Goal: Task Accomplishment & Management: Manage account settings

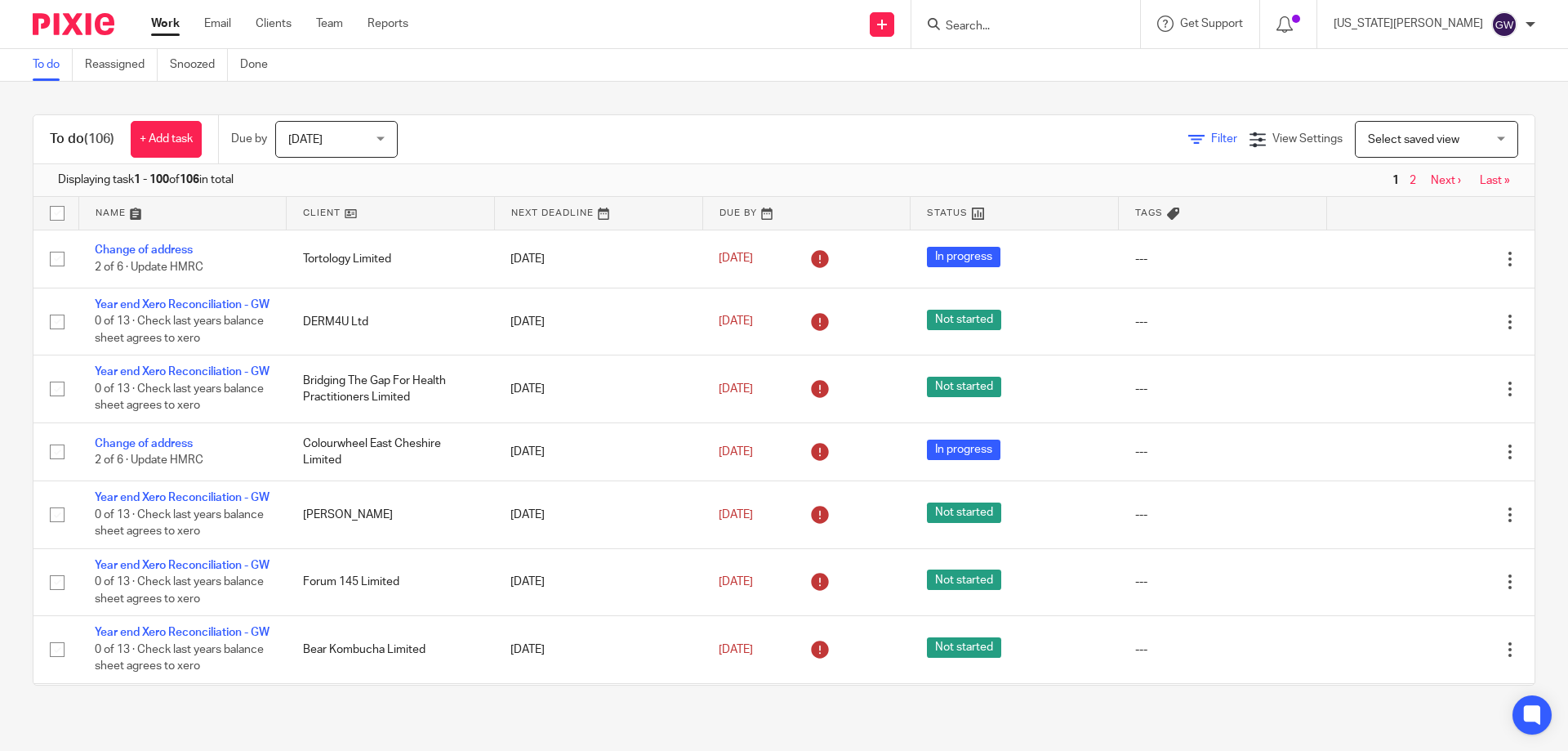
click at [1189, 143] on icon at bounding box center [1197, 139] width 16 height 16
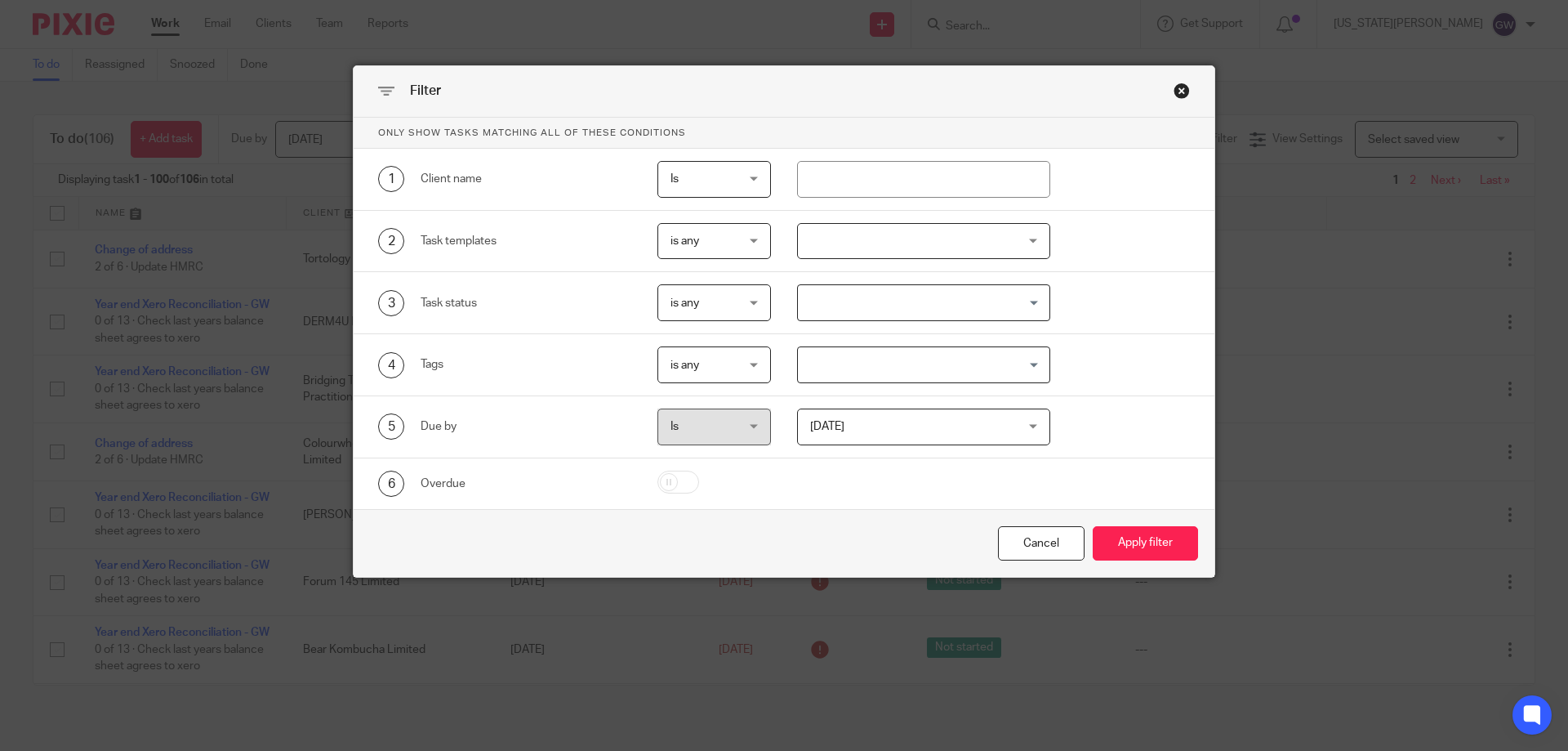
click at [931, 246] on div at bounding box center [924, 241] width 254 height 36
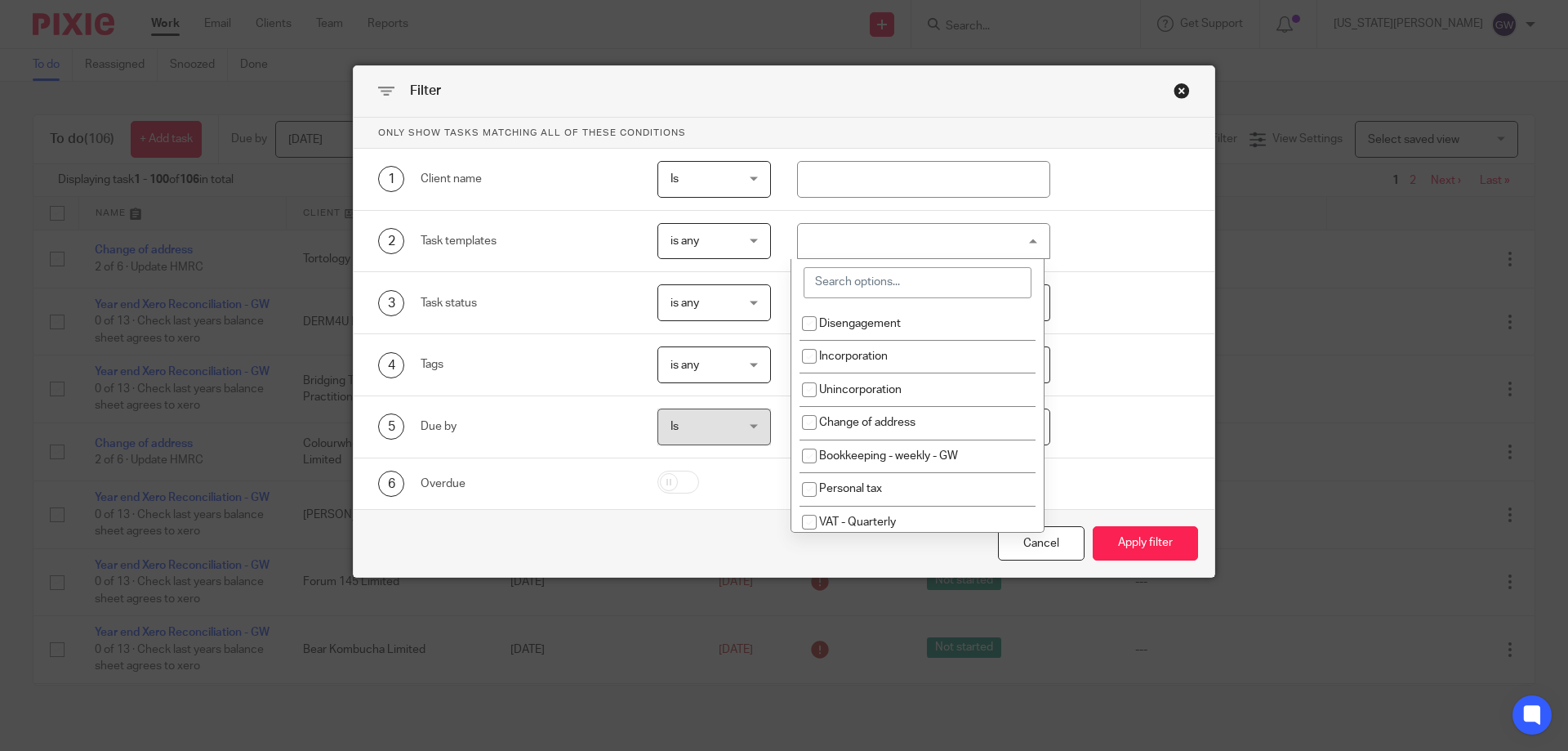
click at [933, 278] on input "search" at bounding box center [917, 282] width 228 height 31
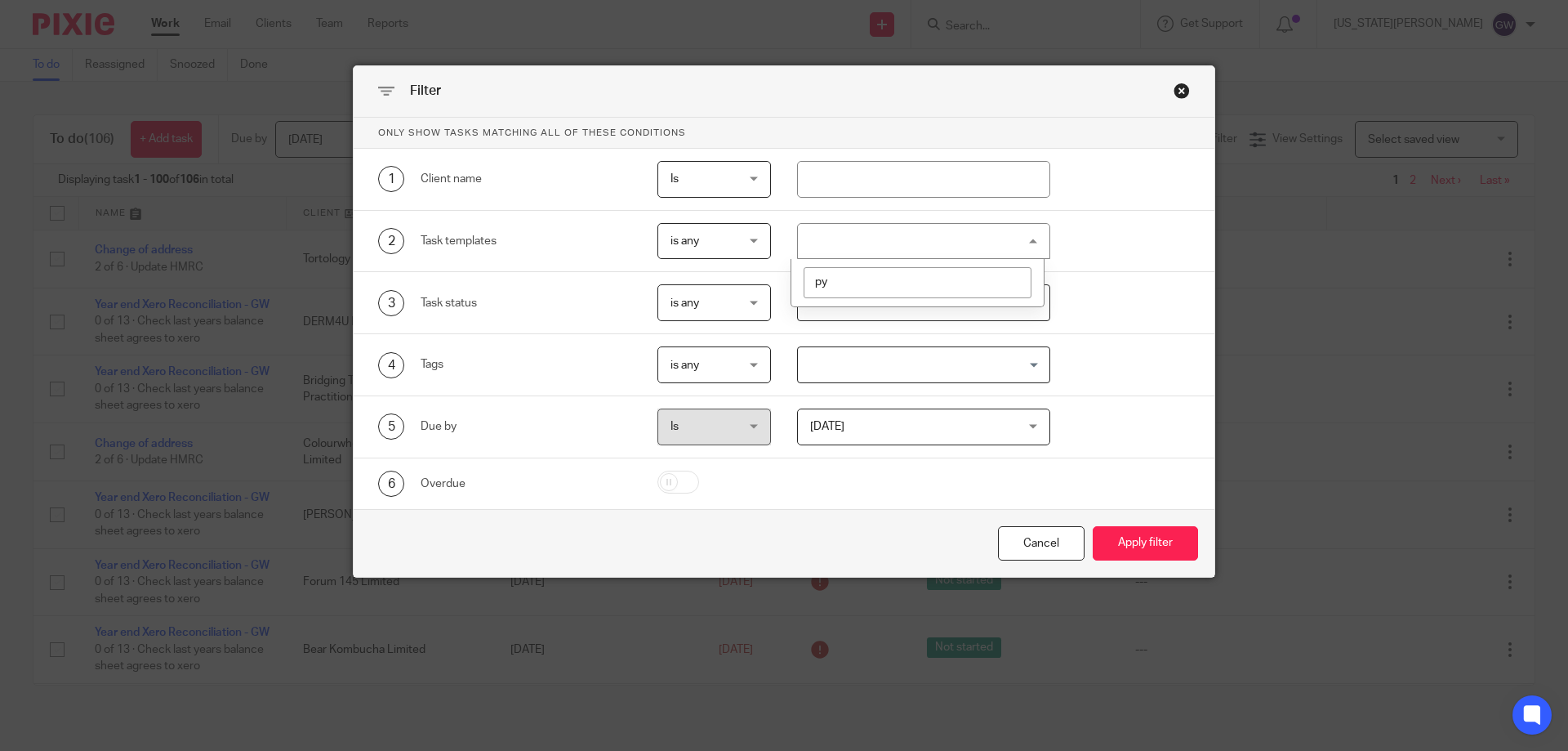
type input "p"
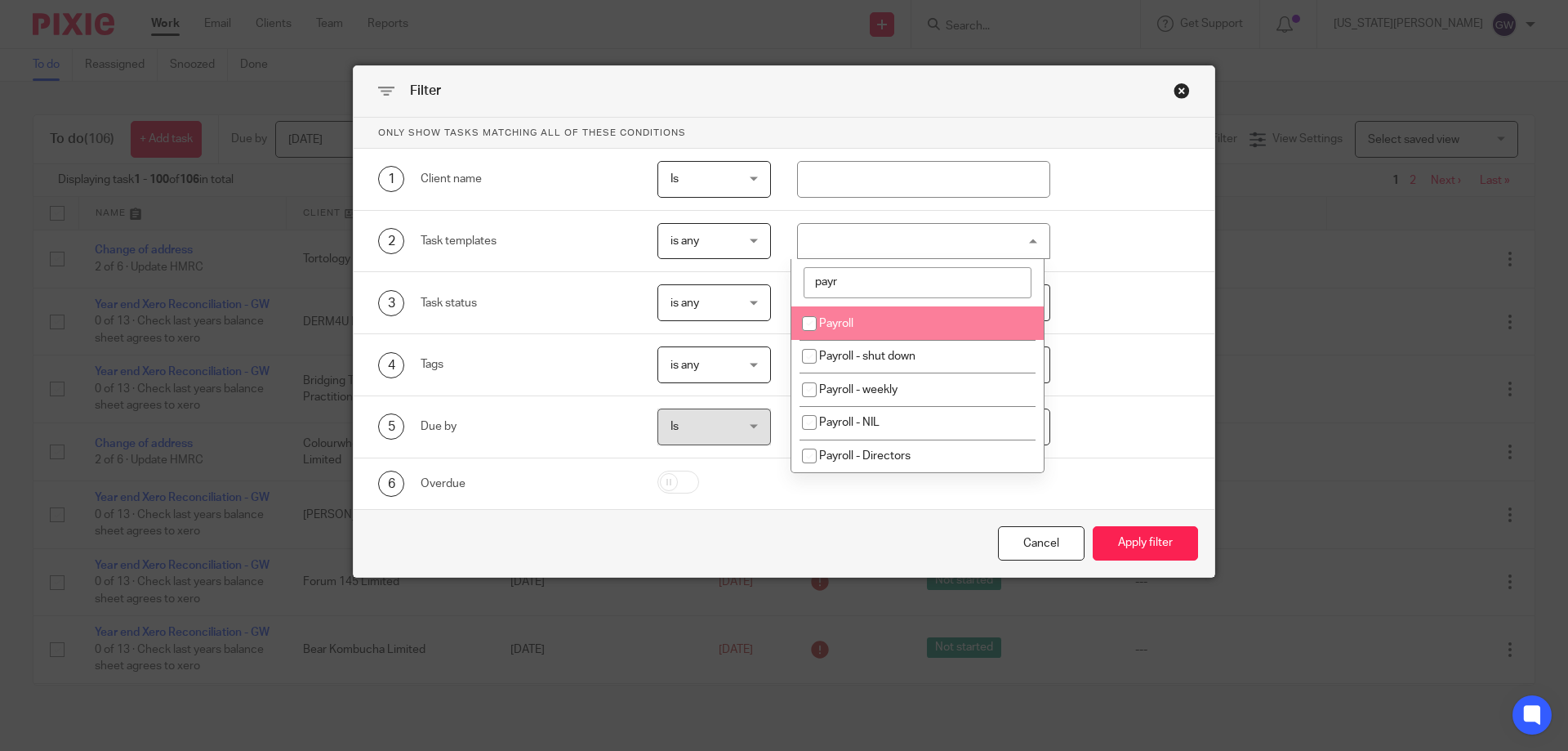
type input "payr"
click at [912, 317] on li "Payroll" at bounding box center [917, 324] width 253 height 34
checkbox input "true"
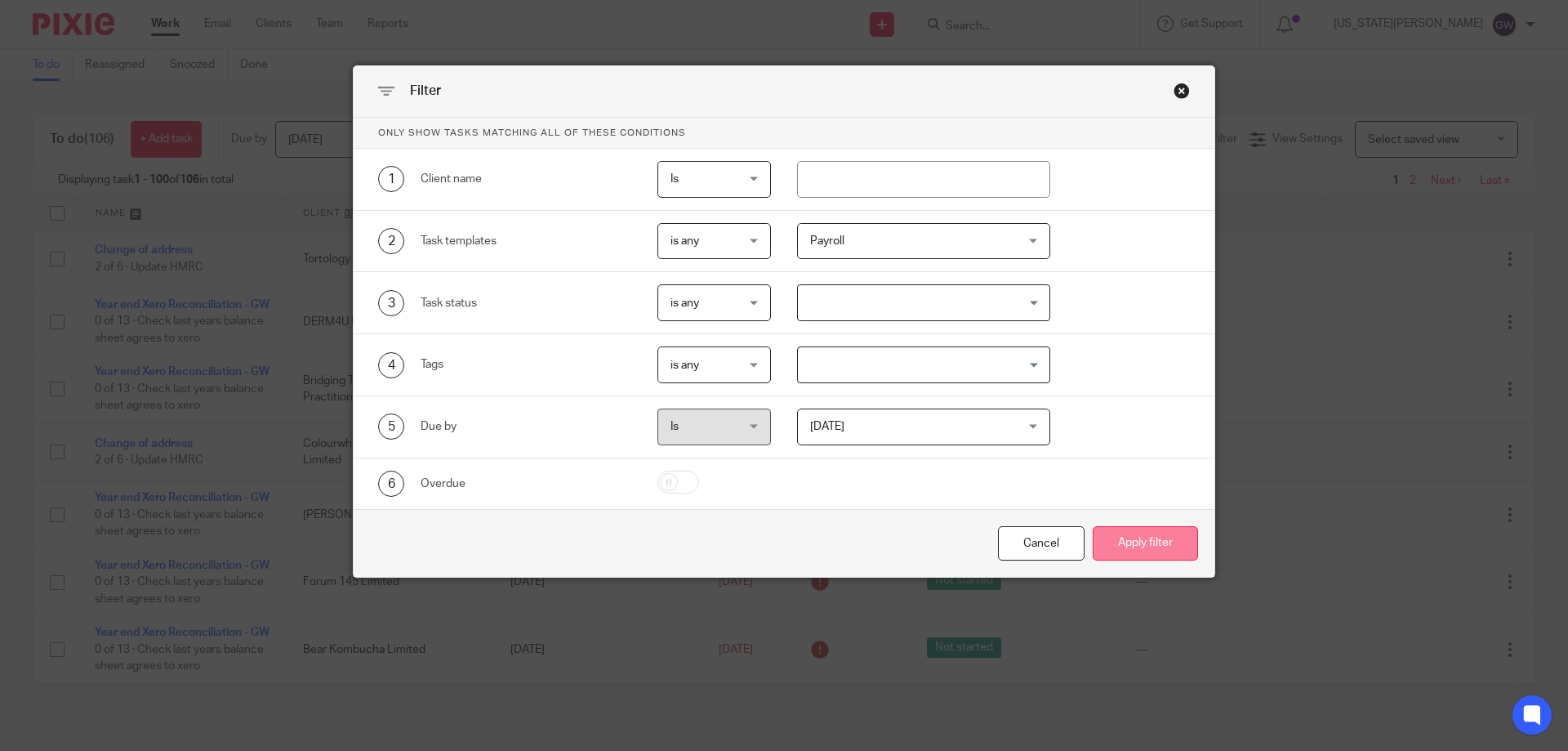
click at [1123, 535] on button "Apply filter" at bounding box center [1145, 544] width 105 height 35
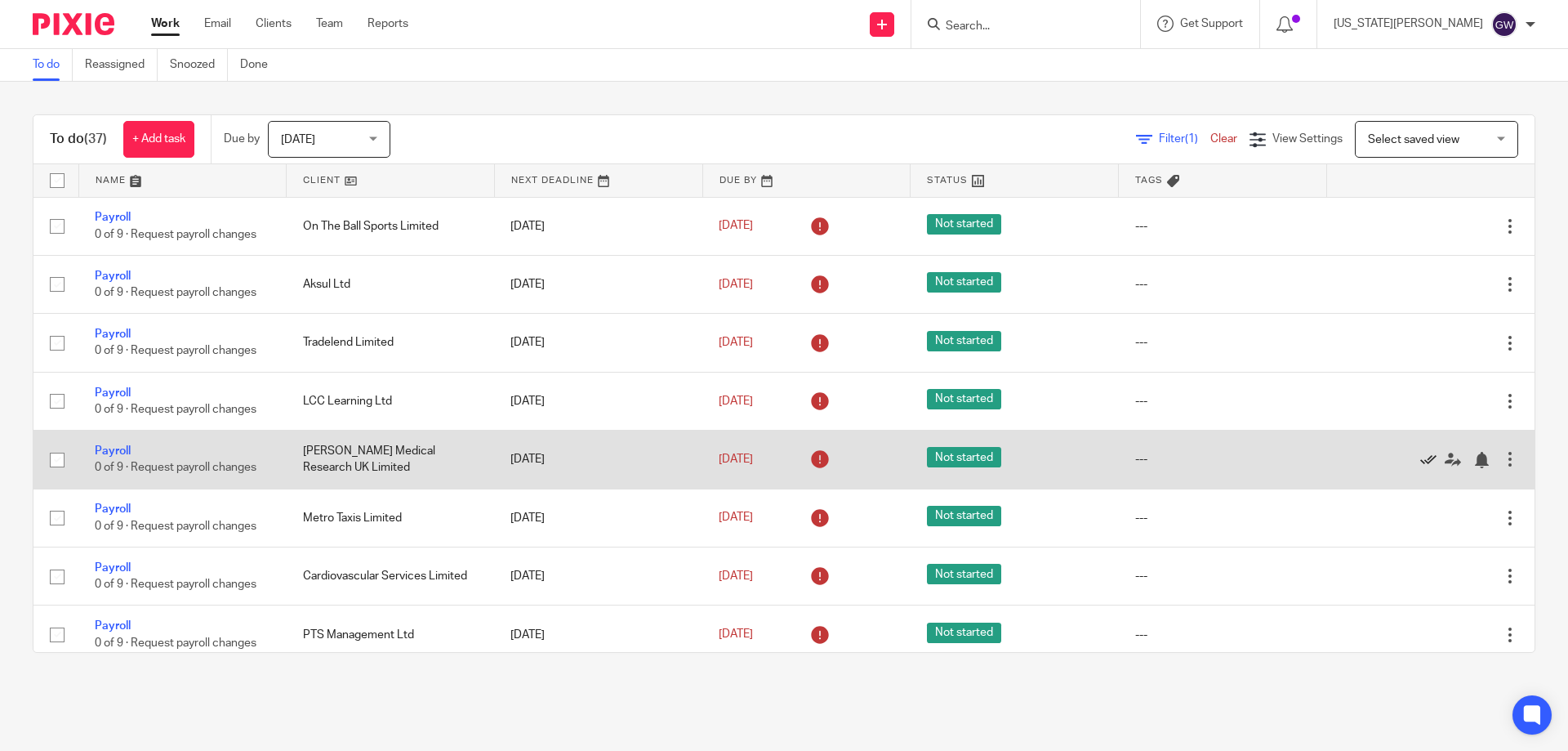
click at [1420, 455] on icon at bounding box center [1428, 460] width 16 height 16
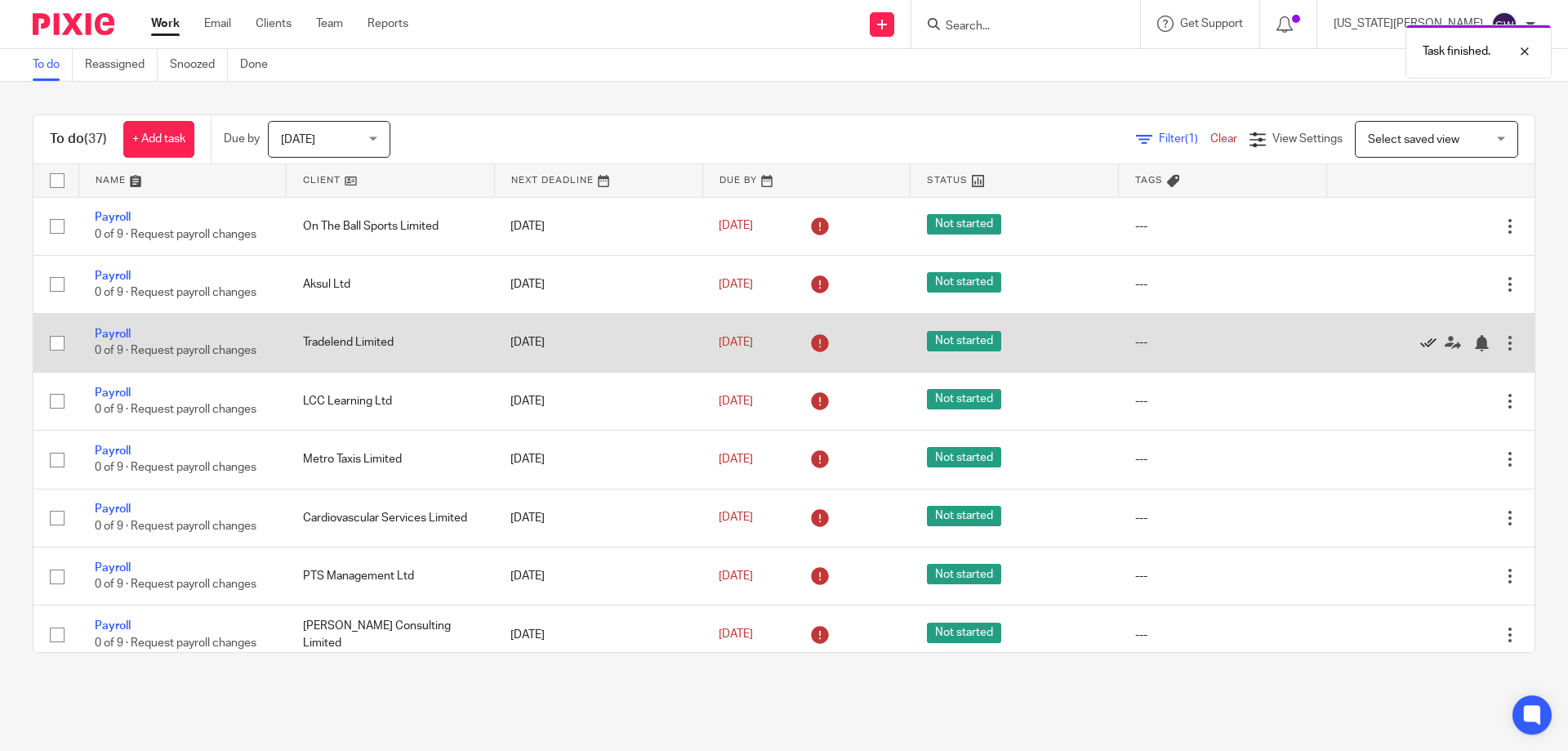
click at [1420, 337] on icon at bounding box center [1428, 343] width 16 height 16
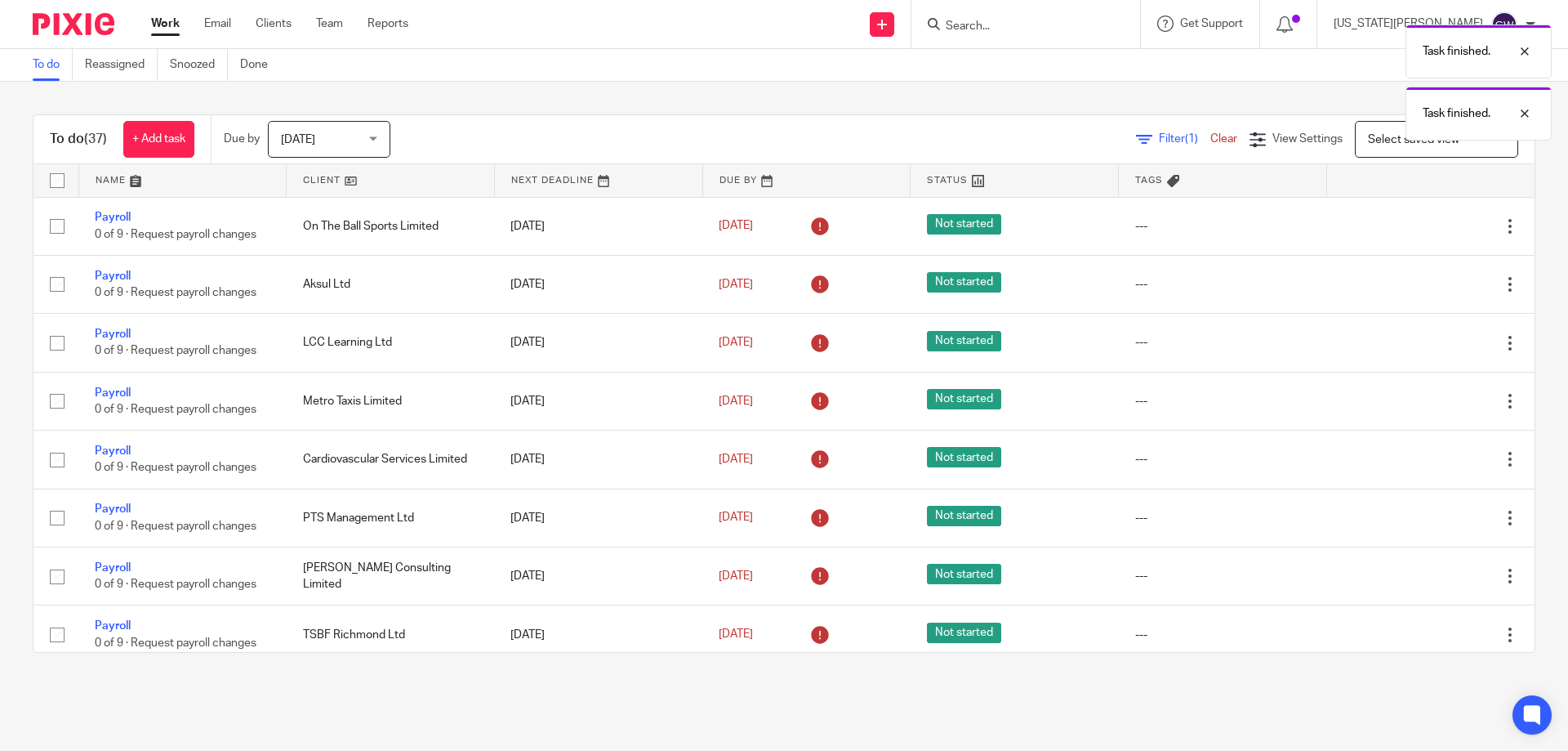
click at [1420, 337] on icon at bounding box center [1428, 343] width 16 height 16
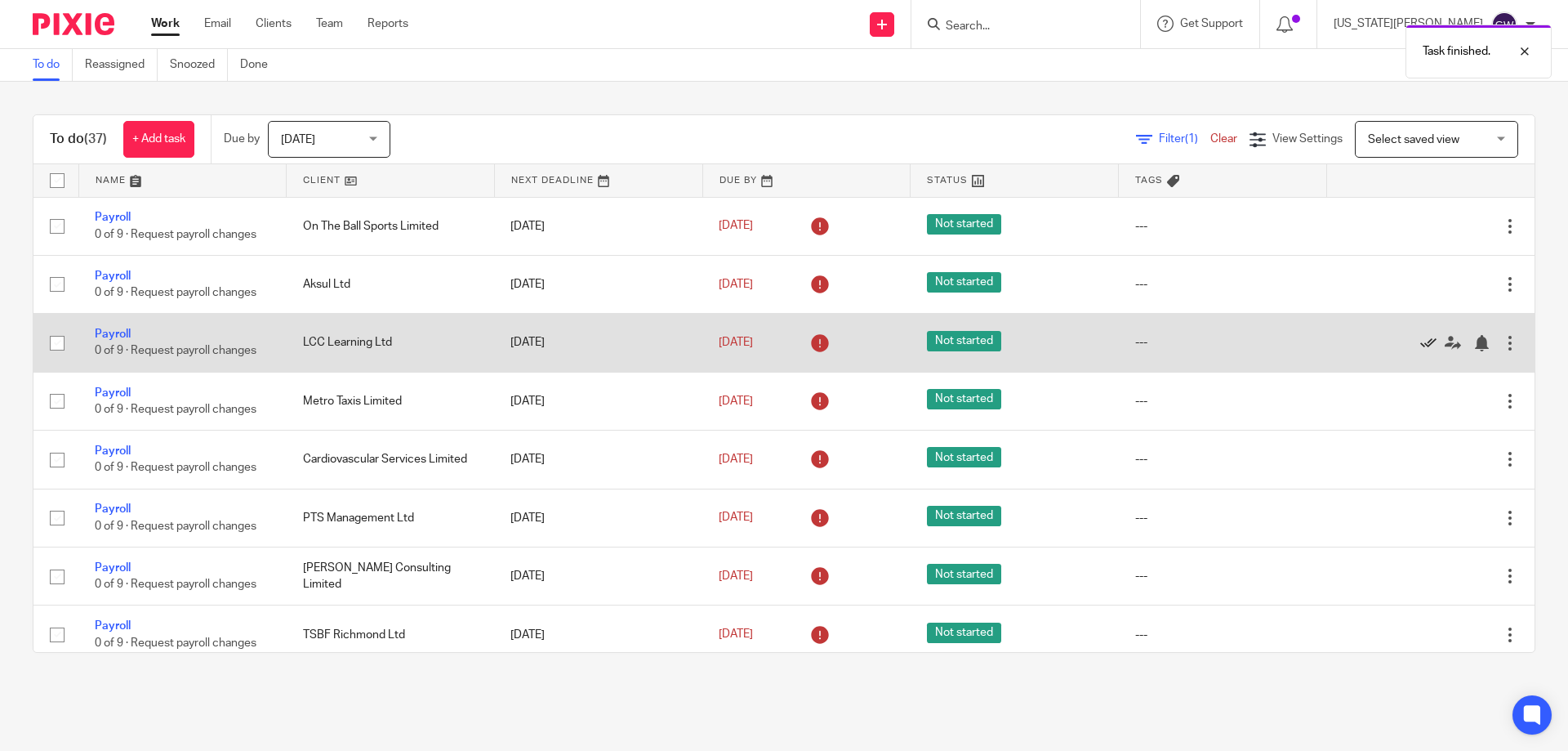
click at [1420, 340] on icon at bounding box center [1428, 343] width 16 height 16
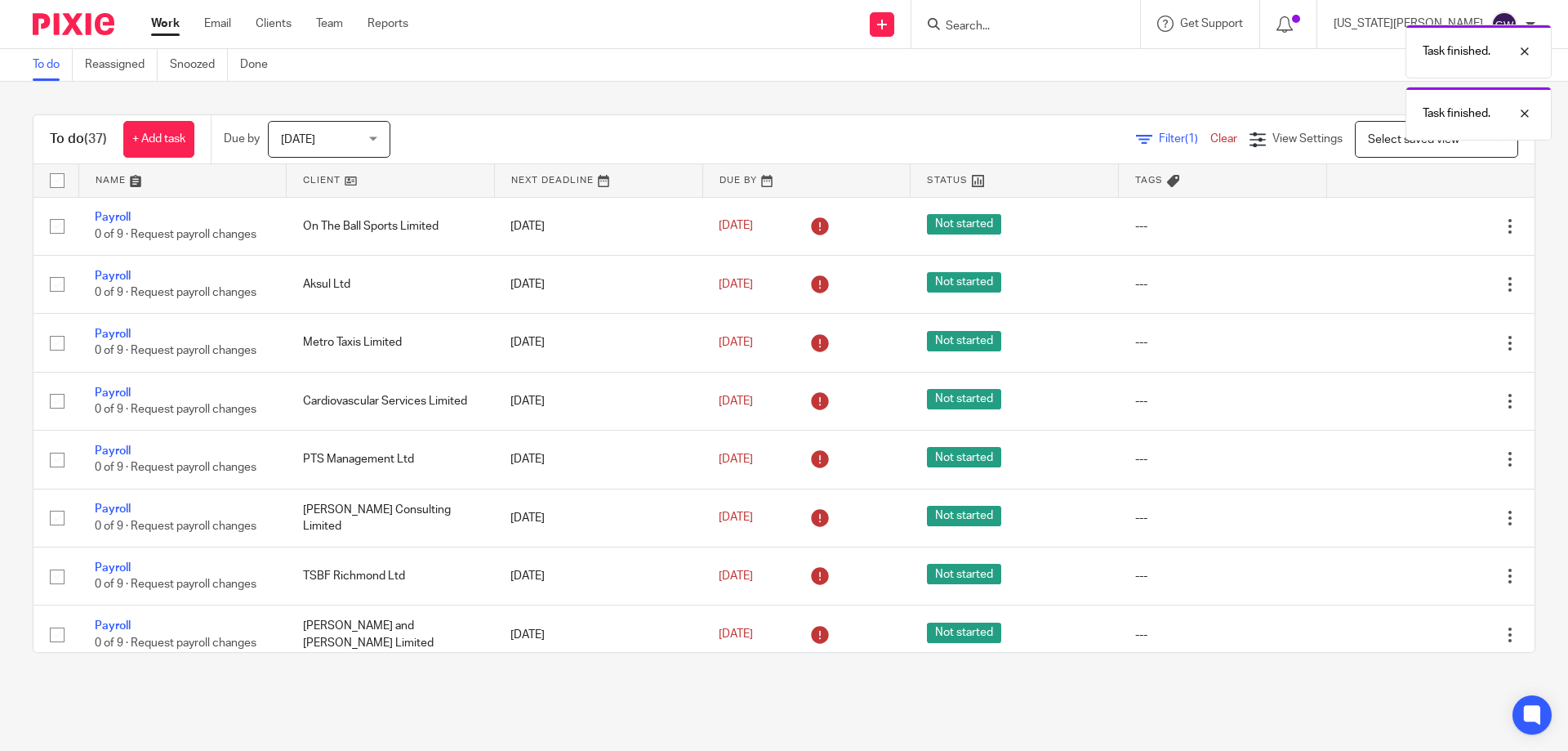
click at [1420, 340] on icon at bounding box center [1428, 343] width 16 height 16
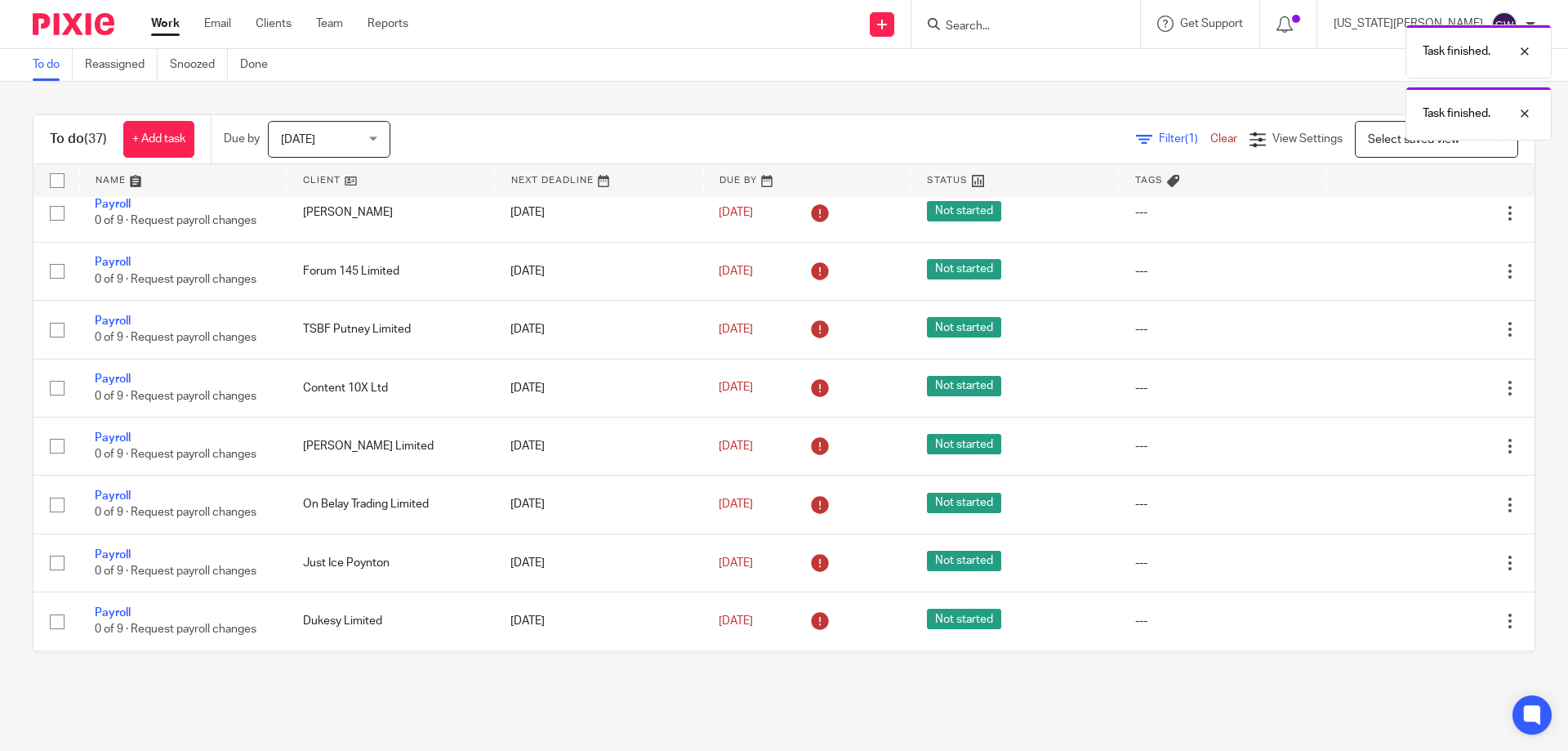
scroll to position [572, 0]
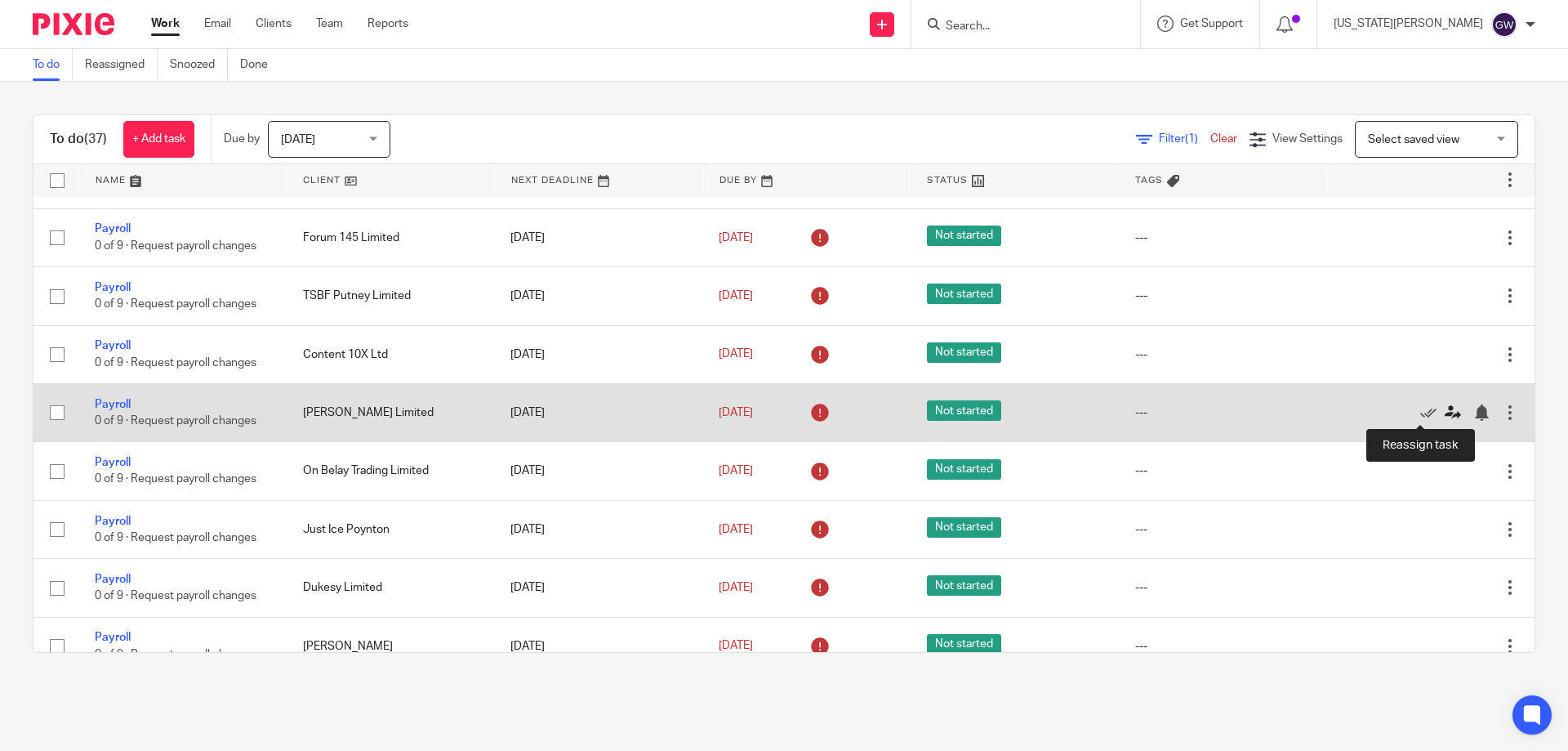
click at [1445, 412] on icon at bounding box center [1453, 412] width 16 height 16
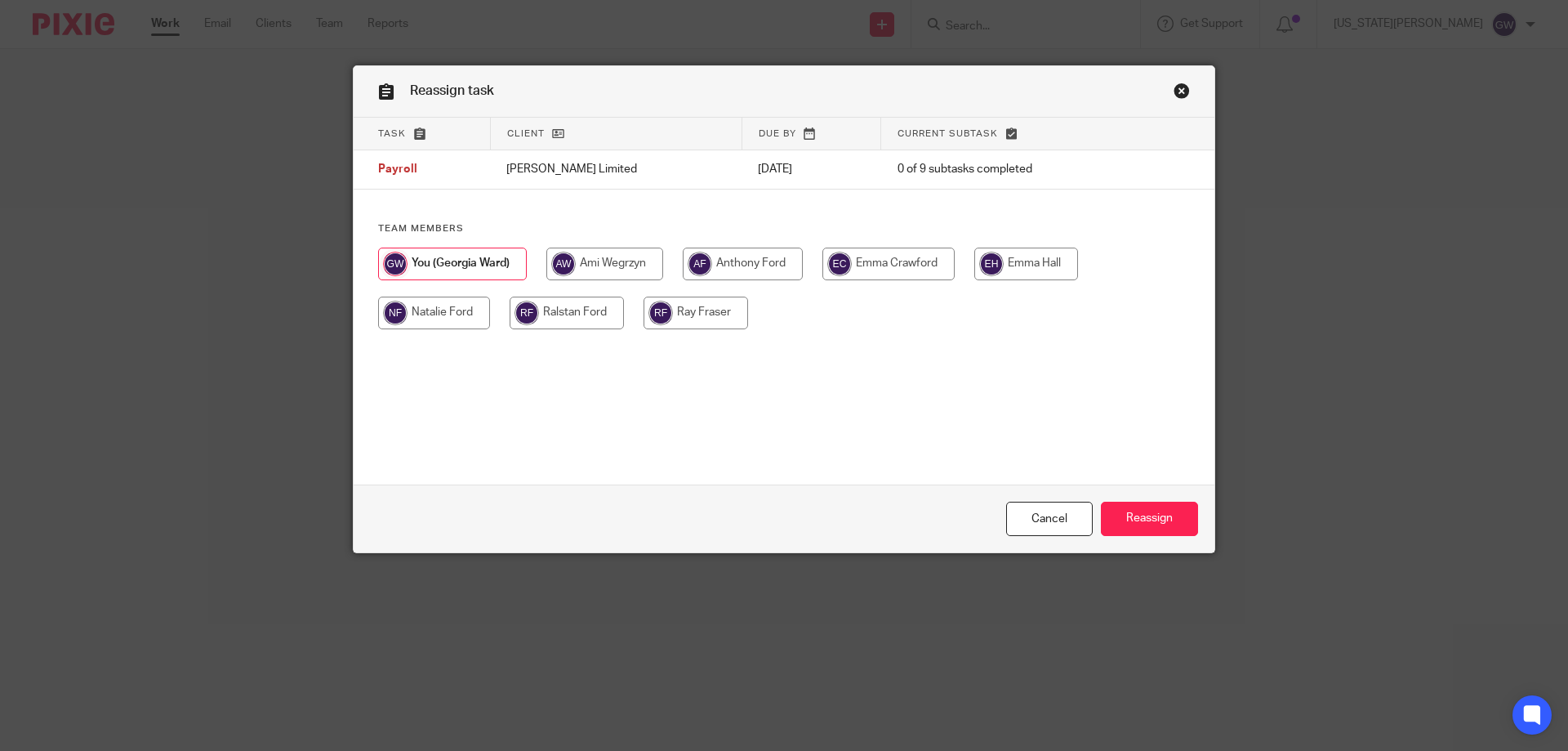
click at [435, 302] on input "radio" at bounding box center [434, 312] width 112 height 33
radio input "true"
click at [1163, 516] on input "Reassign" at bounding box center [1150, 520] width 98 height 35
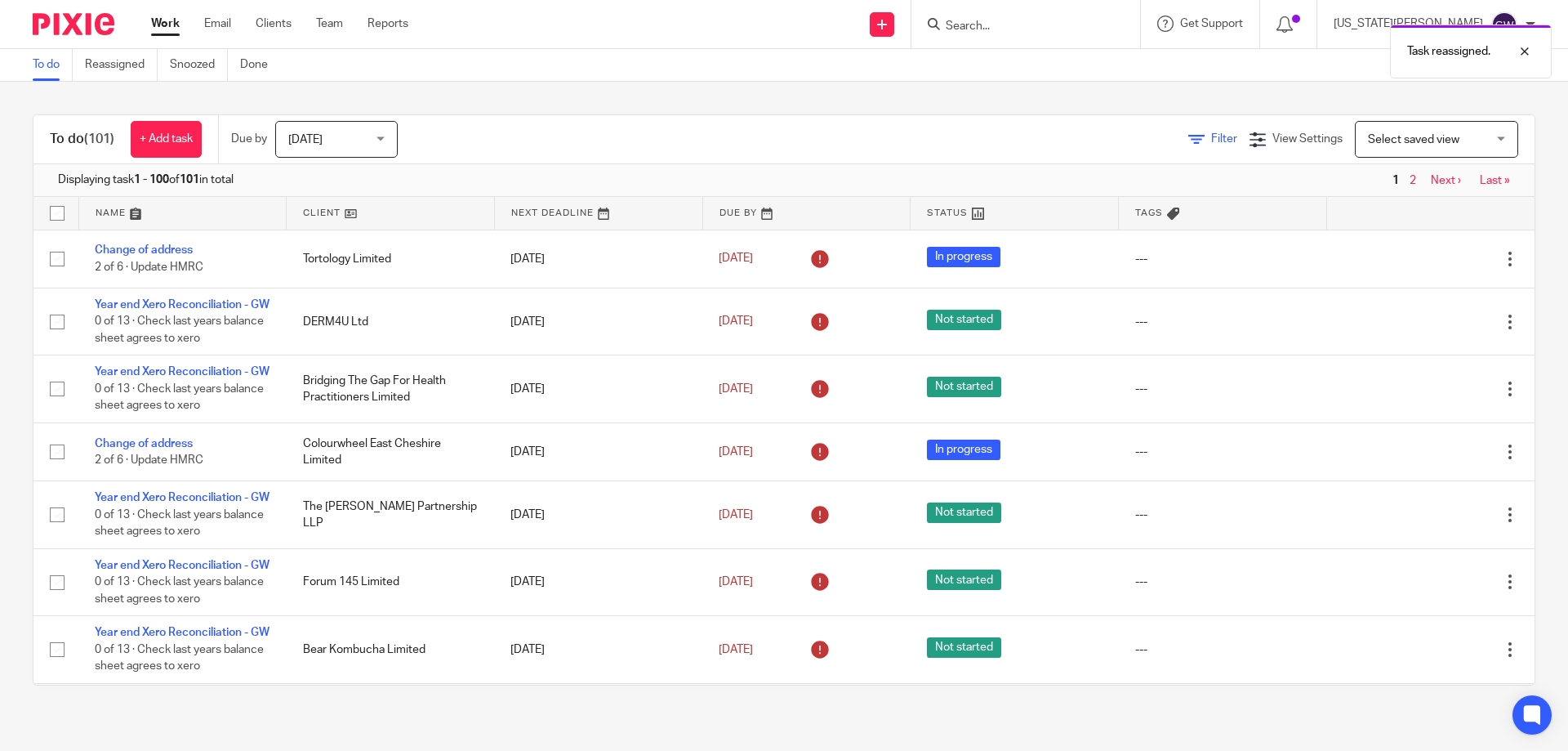
click at [1211, 139] on span "Filter" at bounding box center [1223, 138] width 26 height 12
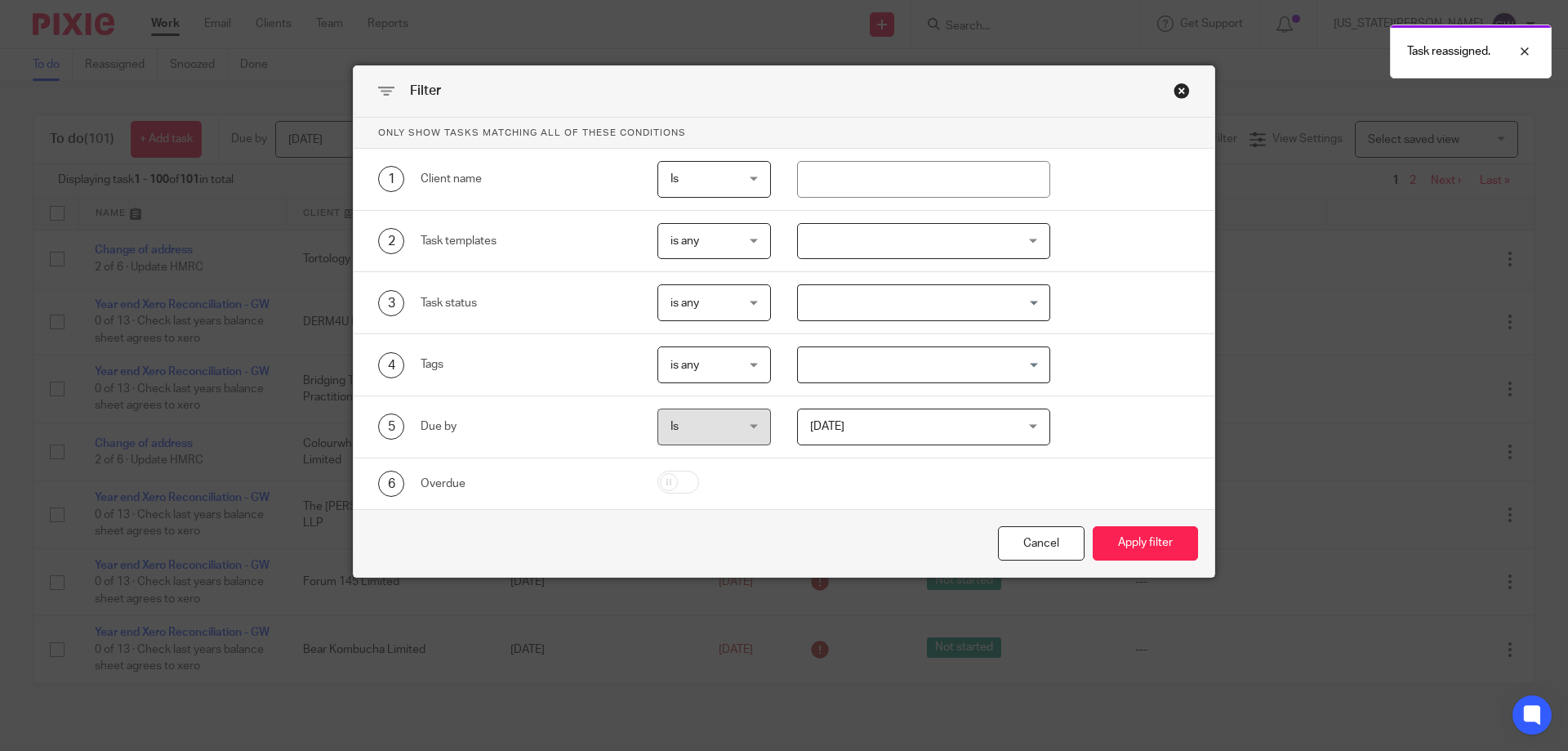
click at [924, 244] on div at bounding box center [924, 241] width 254 height 36
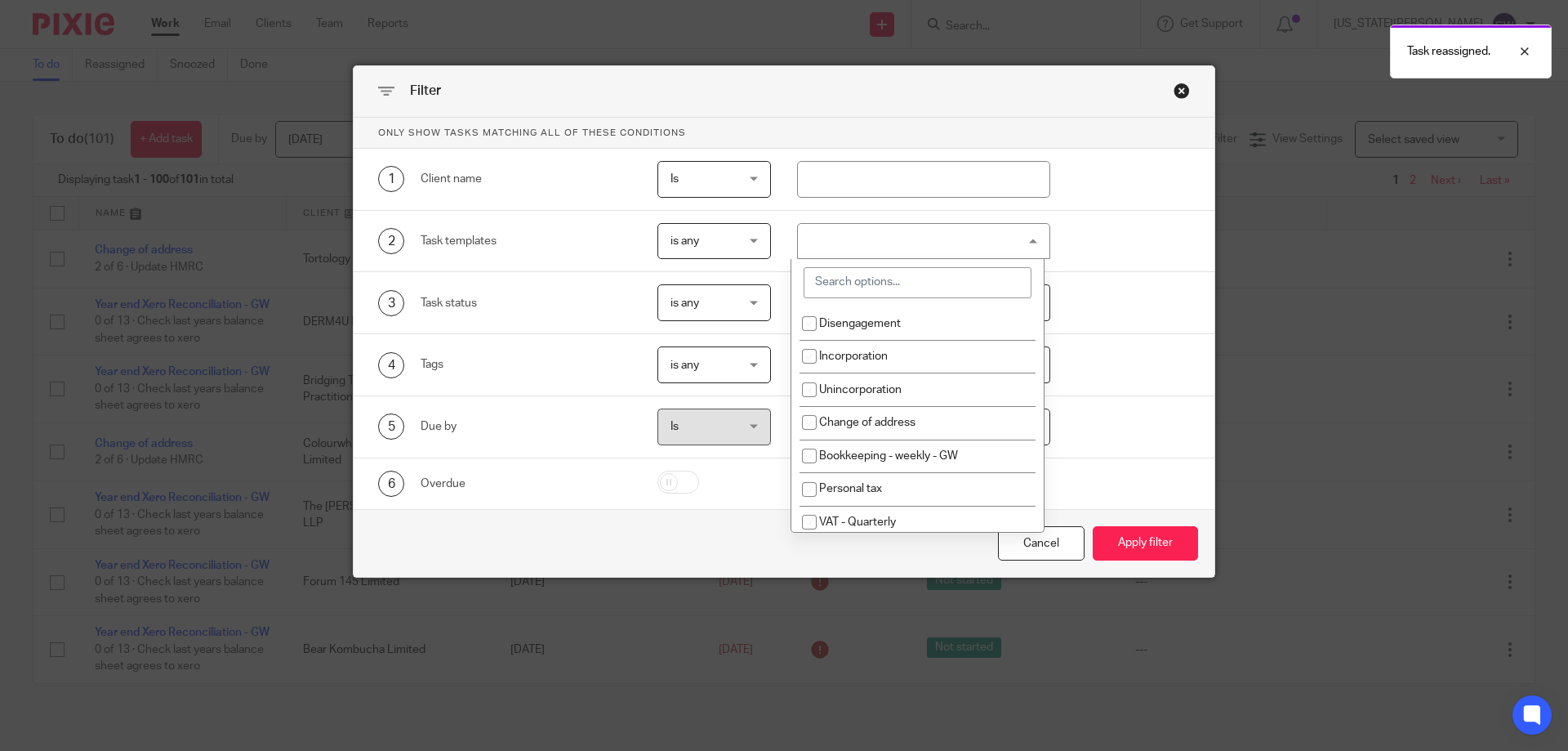
click at [925, 276] on input "search" at bounding box center [917, 282] width 228 height 31
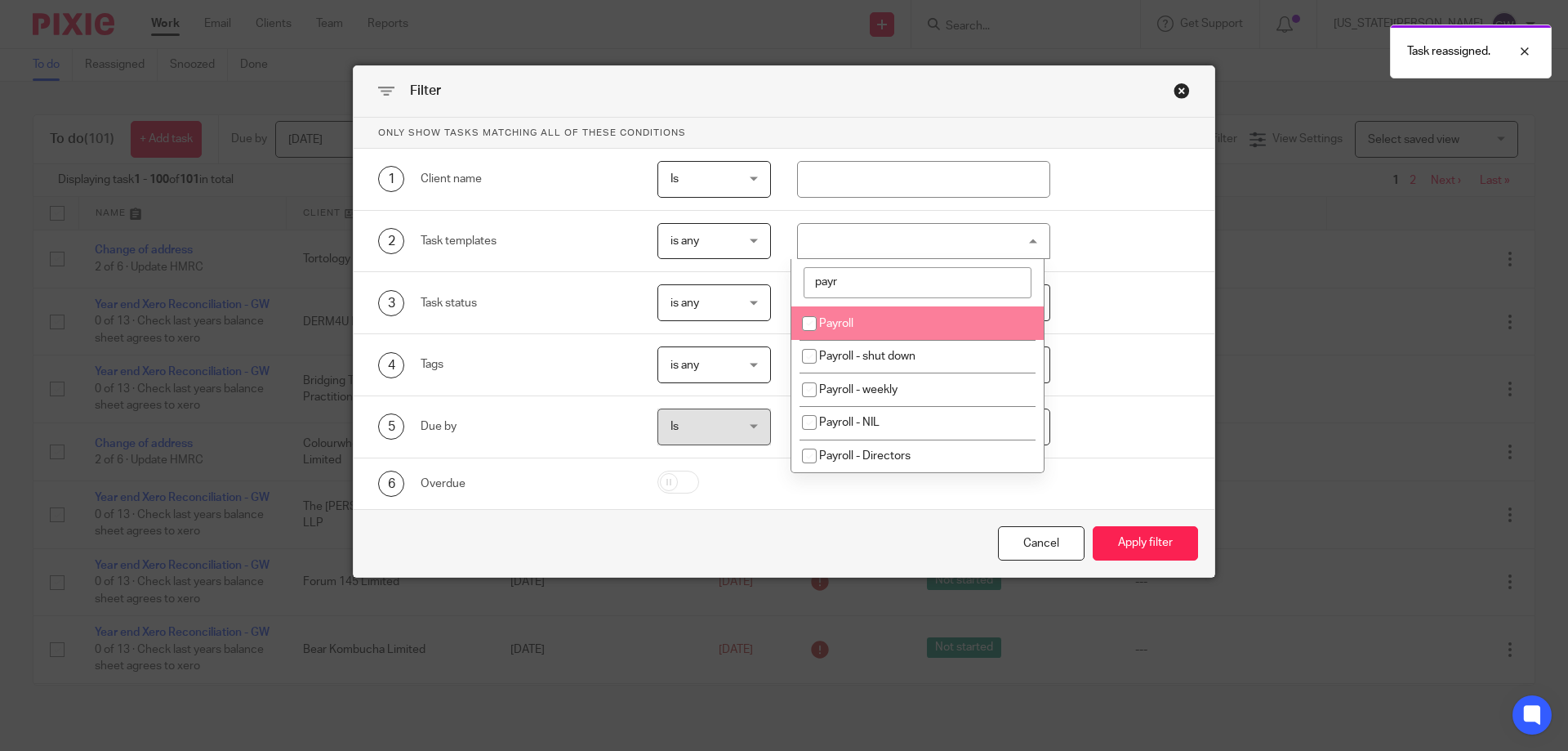
type input "payr"
click at [889, 329] on li "Payroll" at bounding box center [917, 324] width 253 height 34
checkbox input "true"
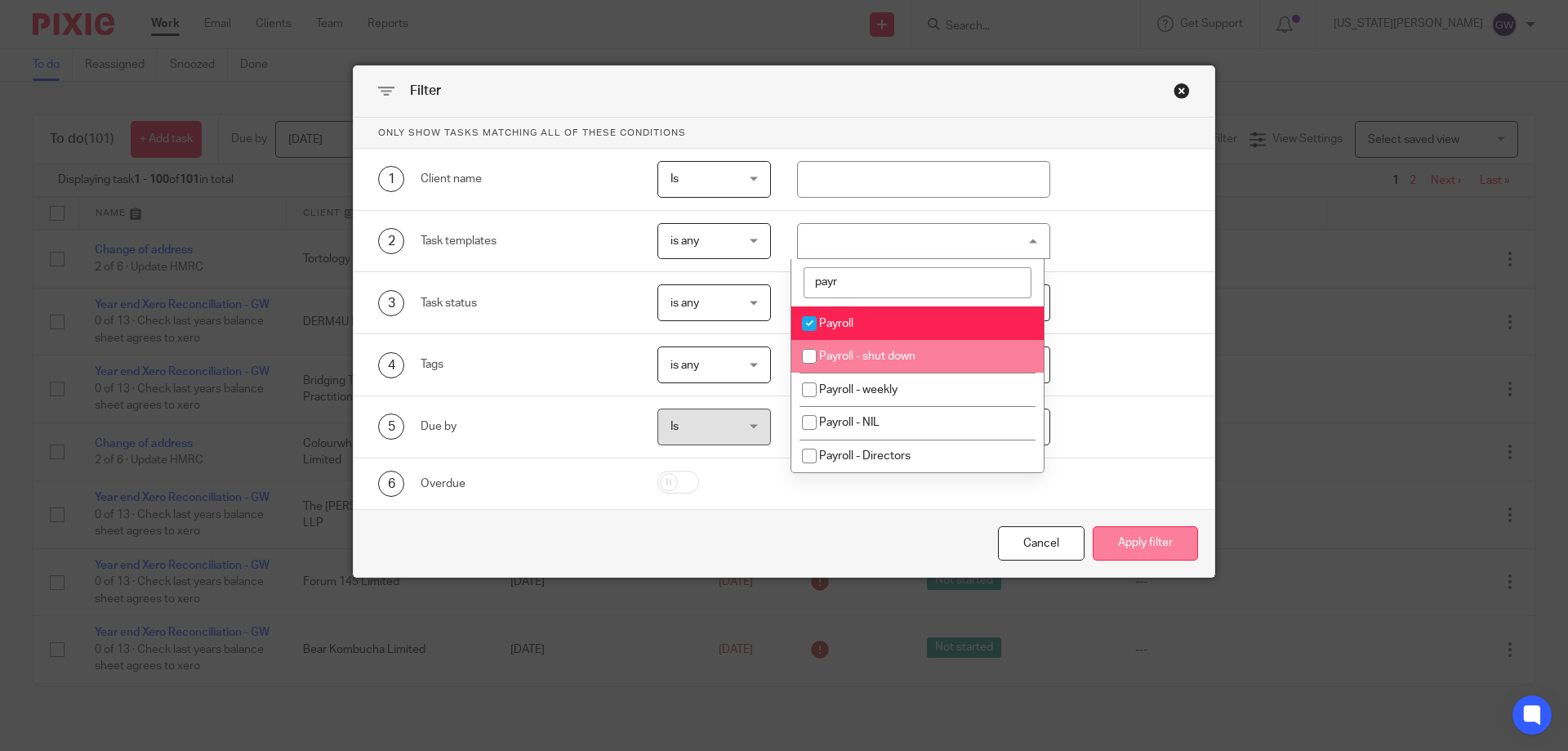
click at [1121, 544] on button "Apply filter" at bounding box center [1145, 544] width 105 height 35
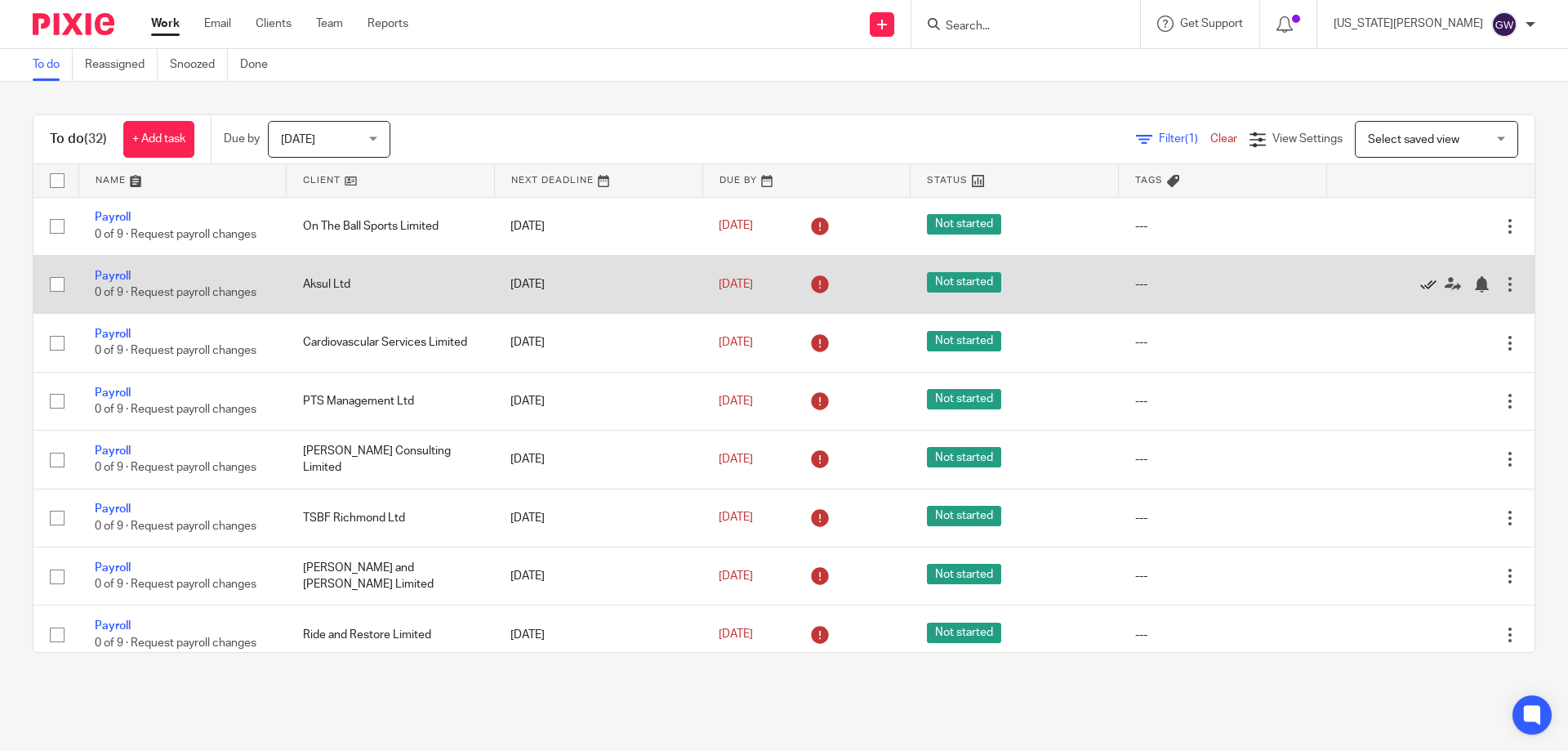
click at [1420, 285] on icon at bounding box center [1428, 284] width 16 height 16
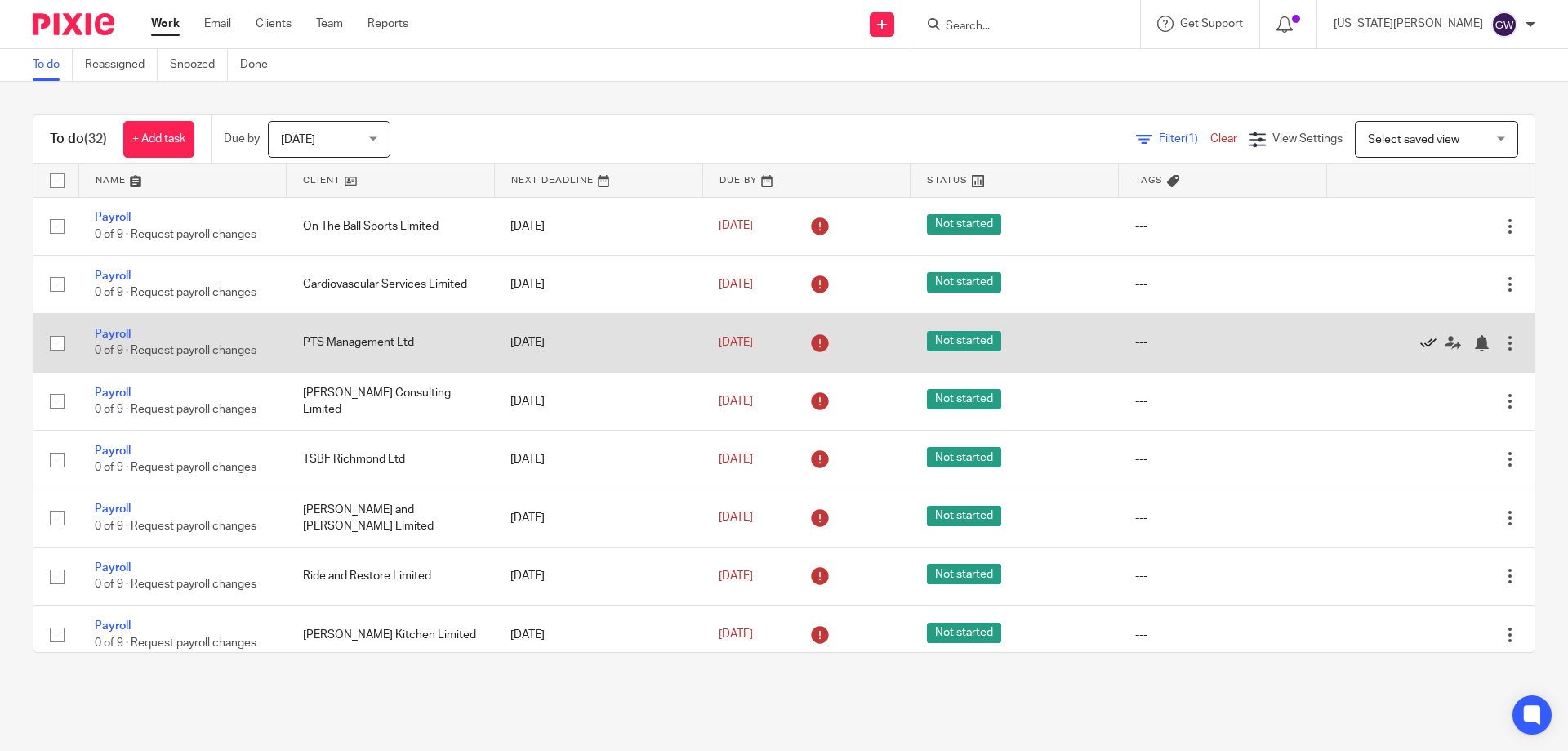
click at [1420, 344] on icon at bounding box center [1428, 343] width 16 height 16
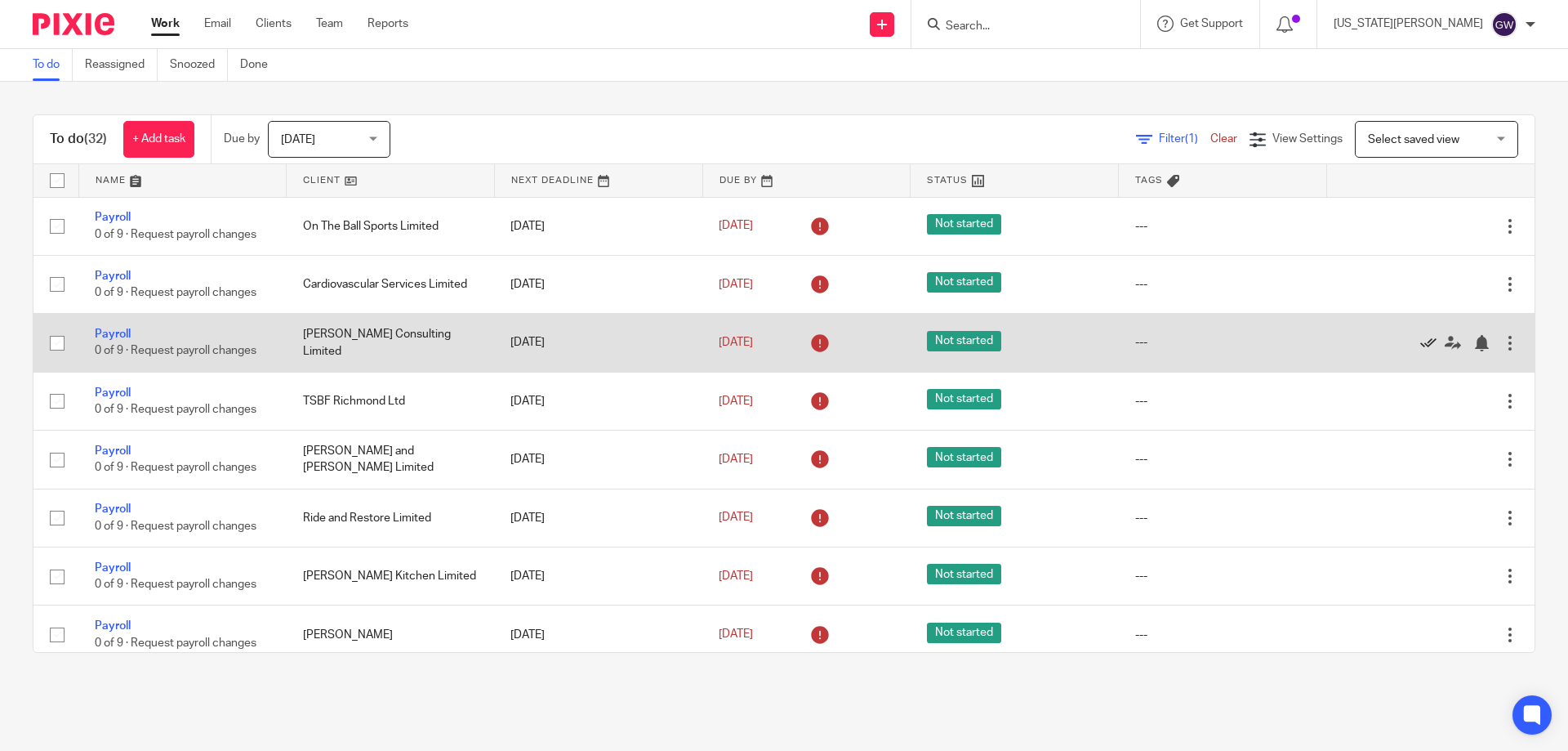
click at [1420, 341] on icon at bounding box center [1428, 343] width 16 height 16
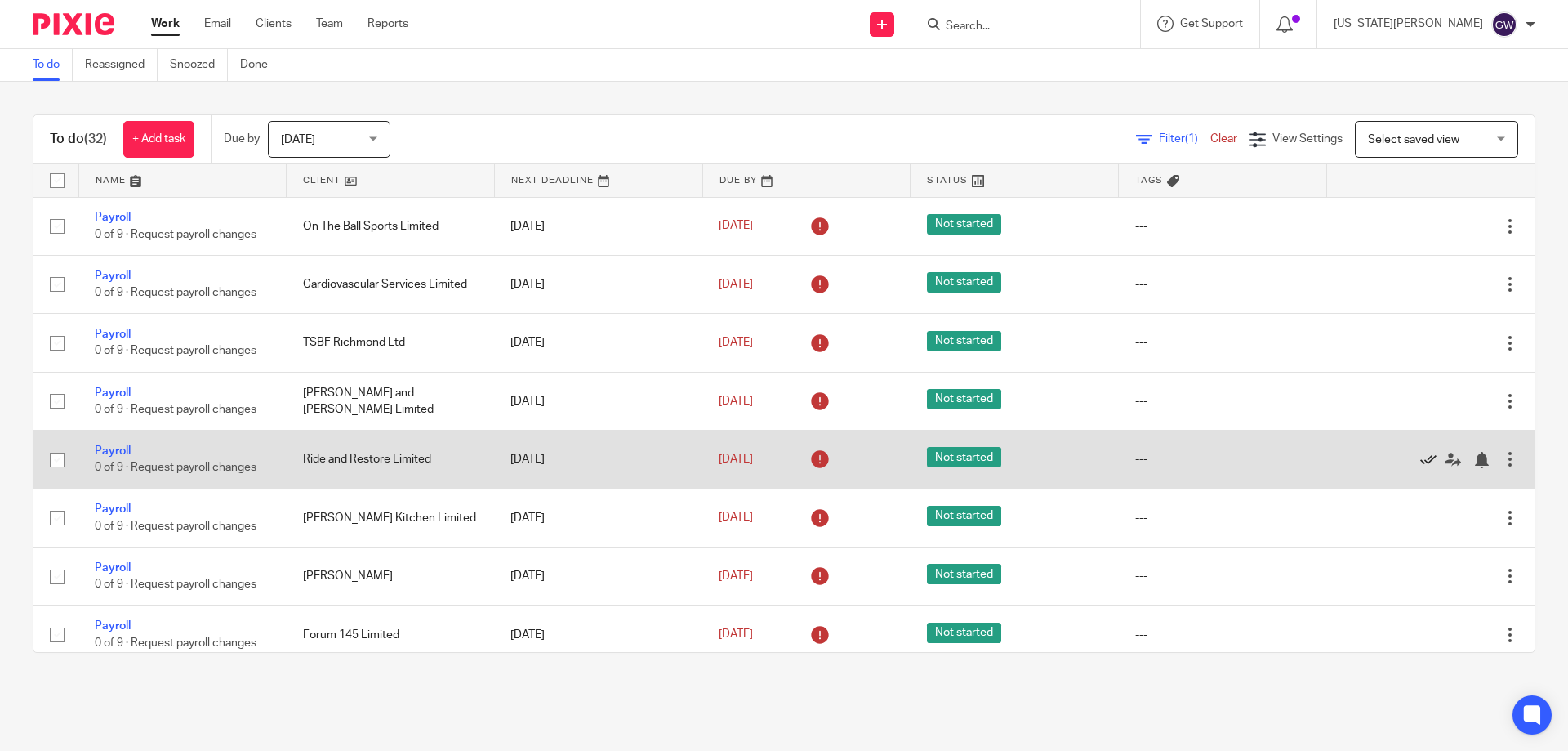
click at [1420, 457] on icon at bounding box center [1428, 460] width 16 height 16
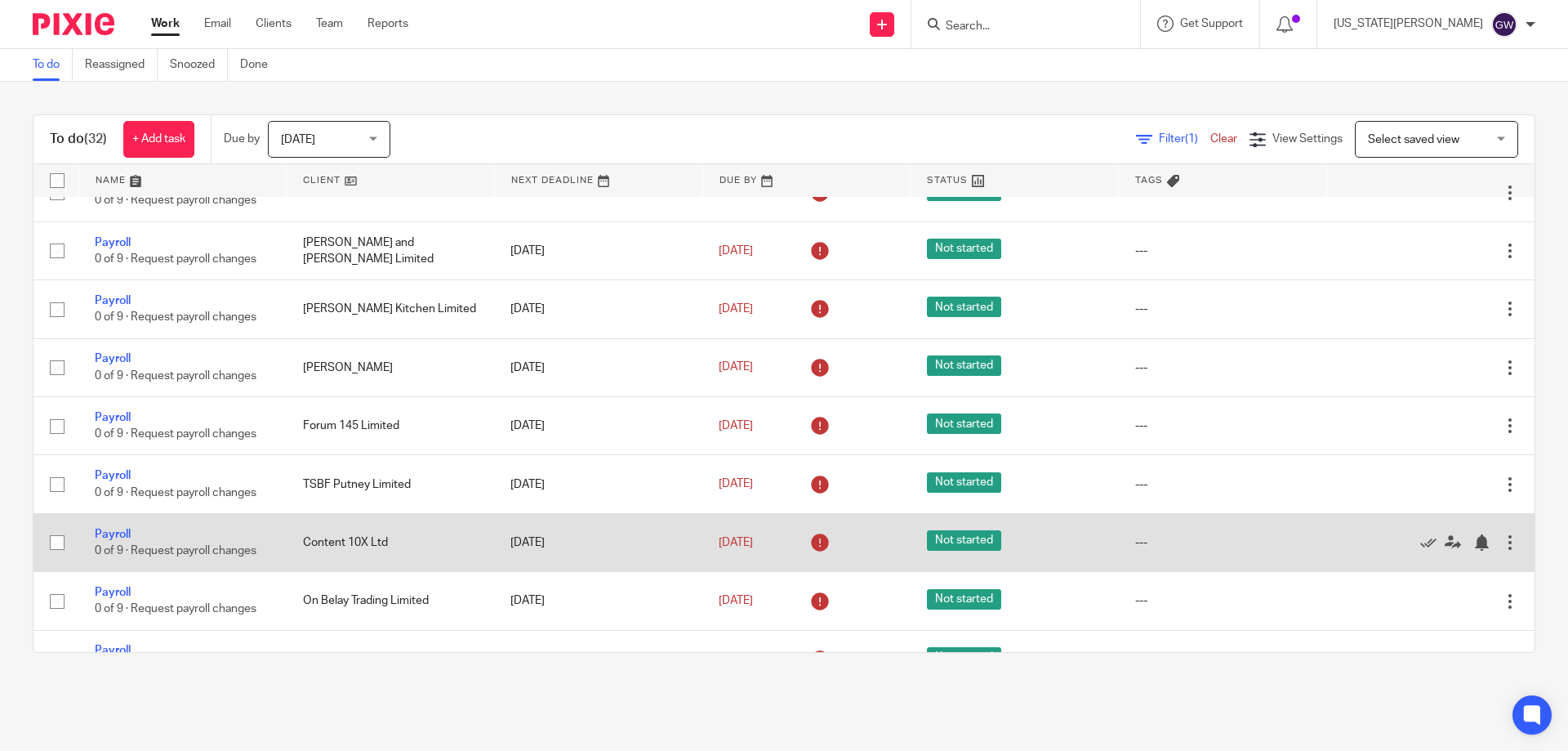
scroll to position [163, 0]
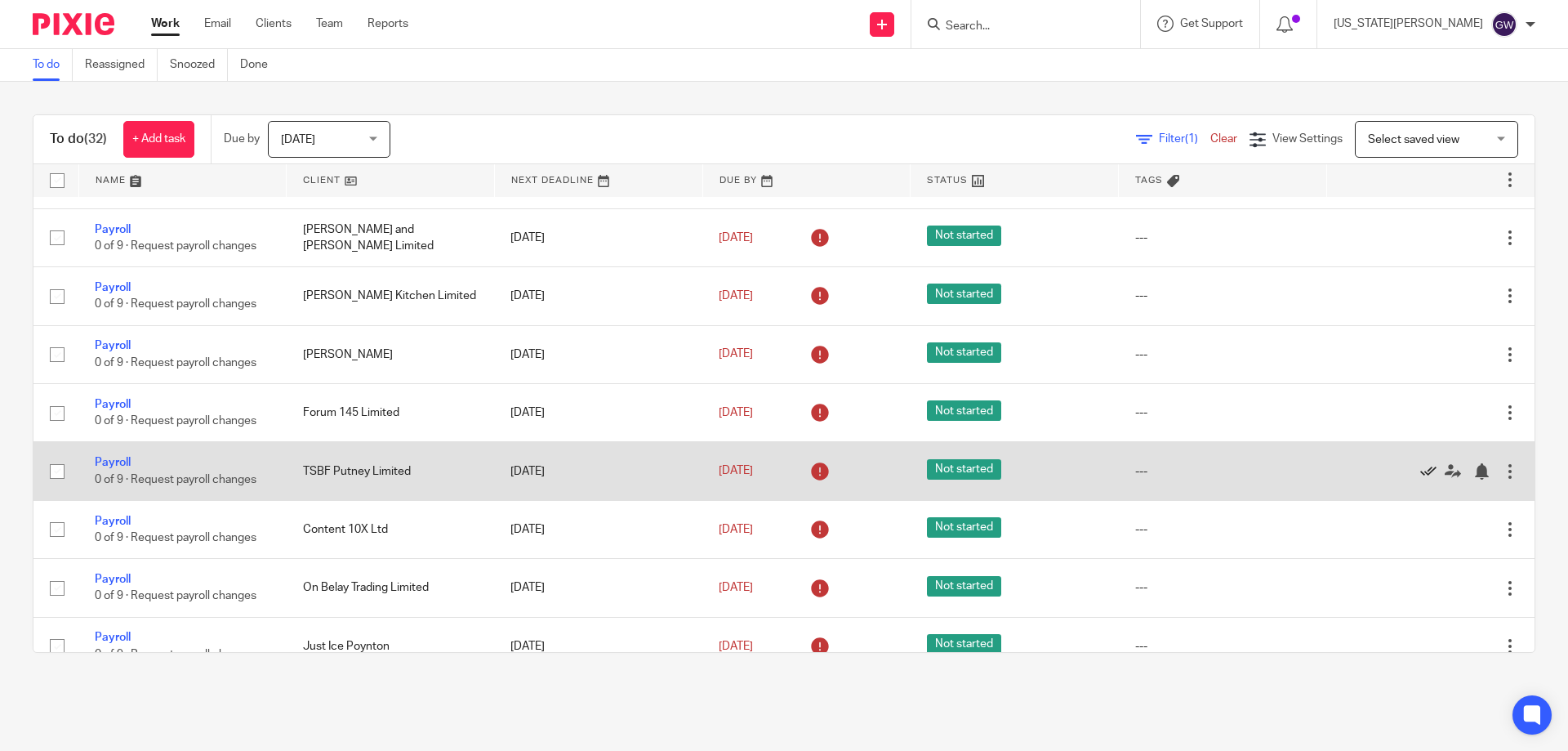
click at [1420, 469] on icon at bounding box center [1428, 471] width 16 height 16
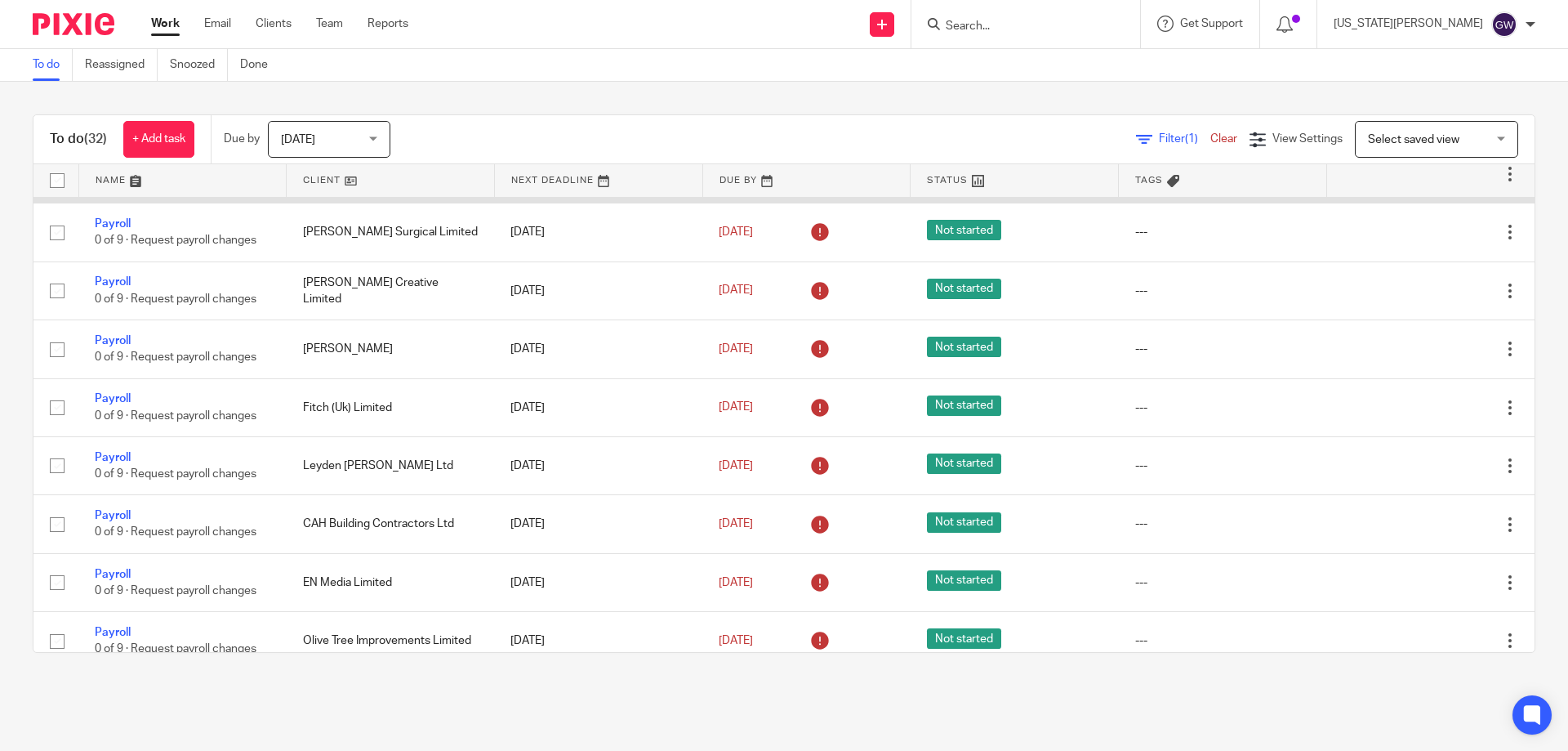
scroll to position [899, 0]
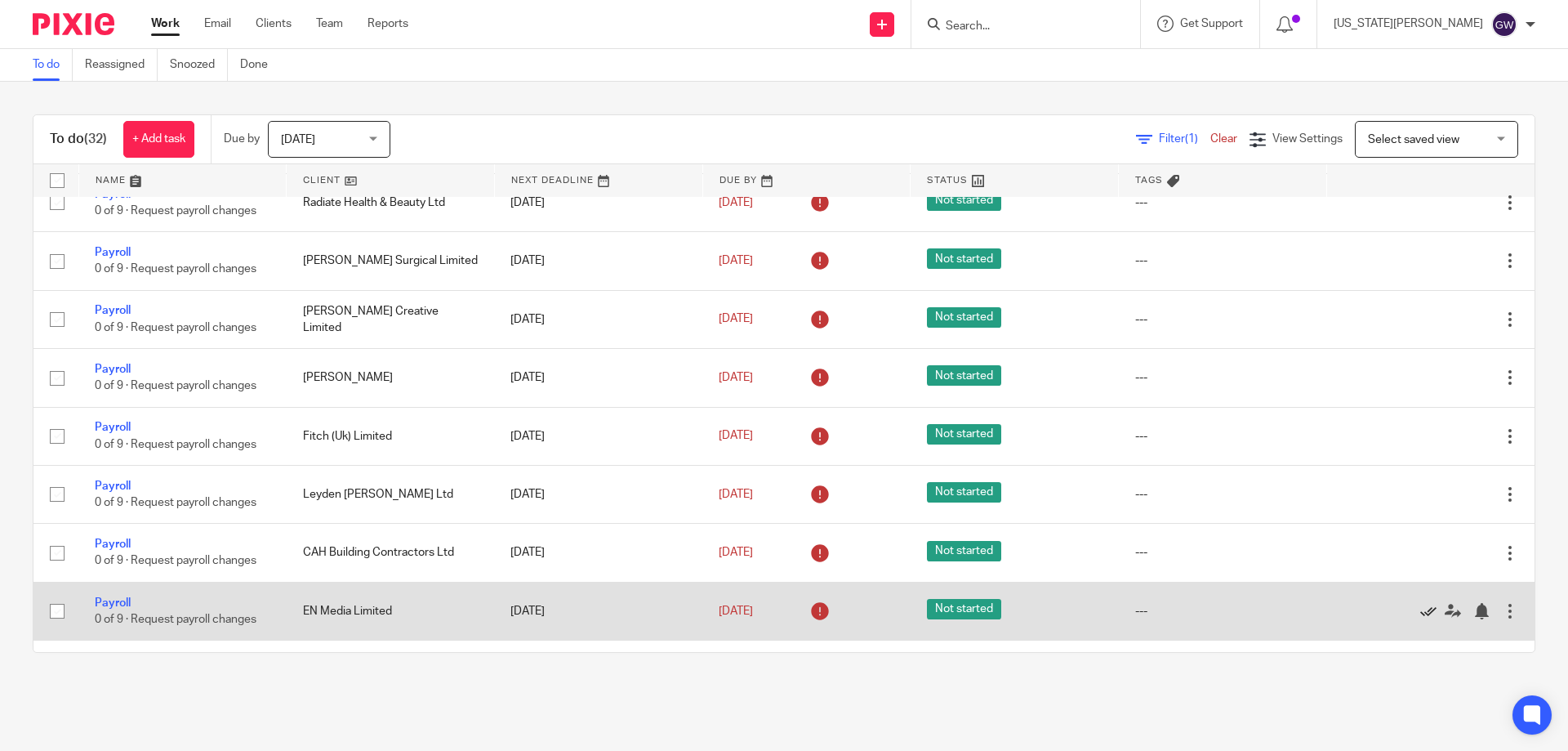
click at [1420, 609] on icon at bounding box center [1428, 611] width 16 height 16
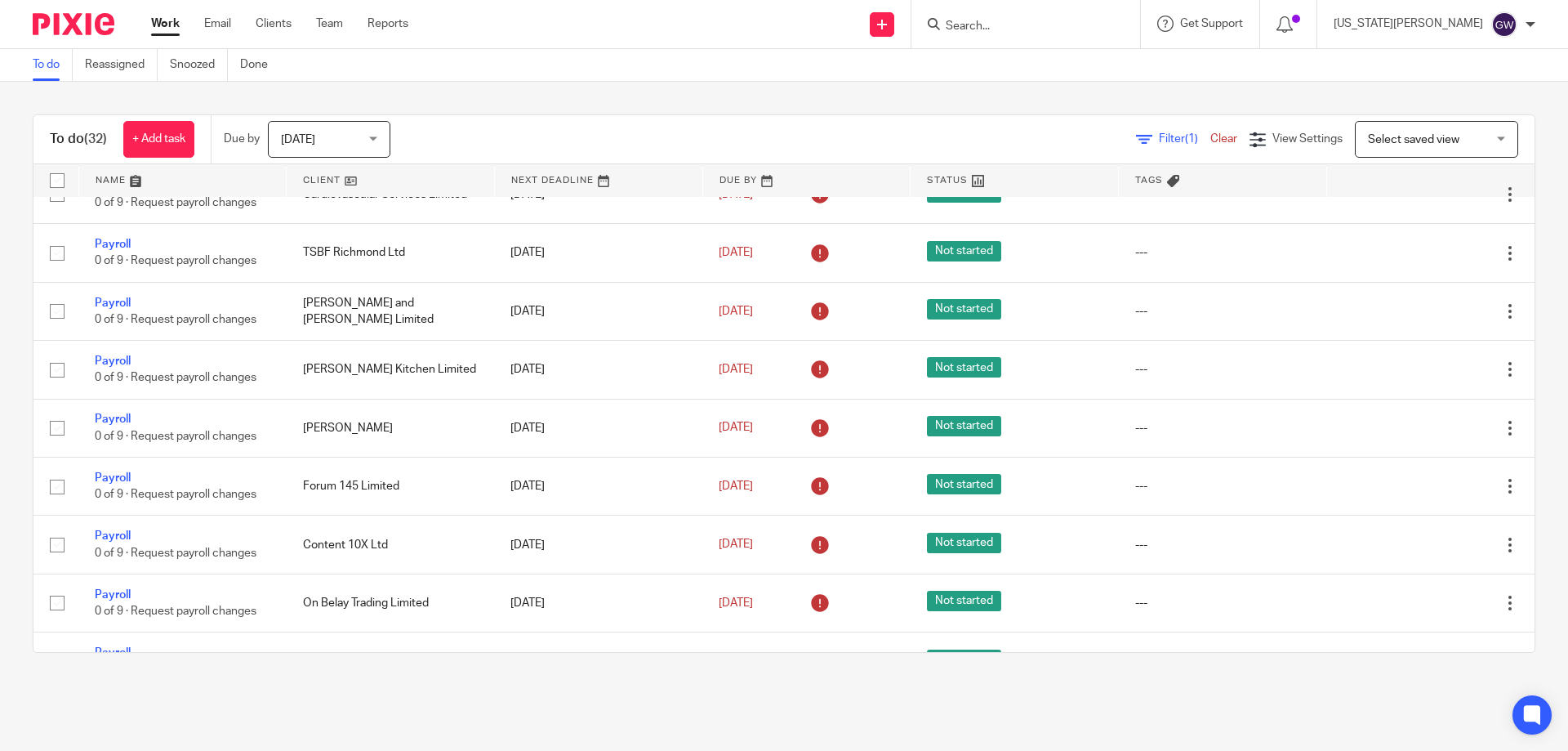
scroll to position [82, 0]
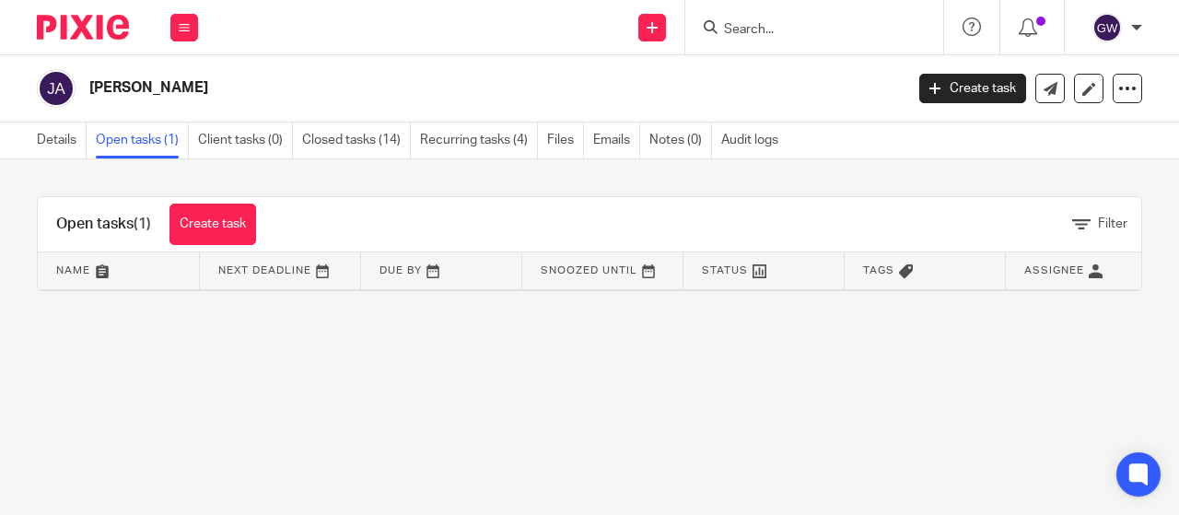
scroll to position [0, 214]
